Goal: Information Seeking & Learning: Learn about a topic

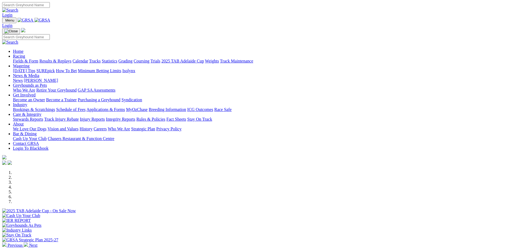
scroll to position [54, 0]
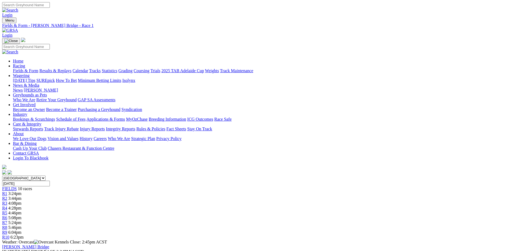
click at [22, 201] on span "4:08pm" at bounding box center [14, 203] width 13 height 5
click at [7, 191] on span "R1" at bounding box center [4, 193] width 5 height 5
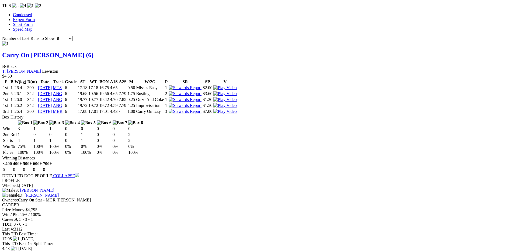
scroll to position [541, 0]
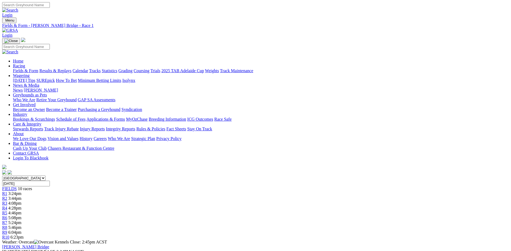
click at [7, 230] on link "R9" at bounding box center [4, 232] width 5 height 5
click at [43, 127] on link "Stewards Reports" at bounding box center [28, 129] width 30 height 5
